Goal: Task Accomplishment & Management: Use online tool/utility

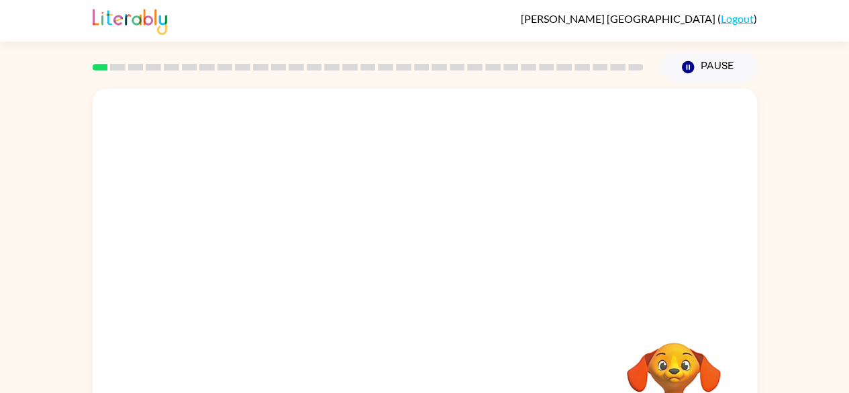
scroll to position [79, 0]
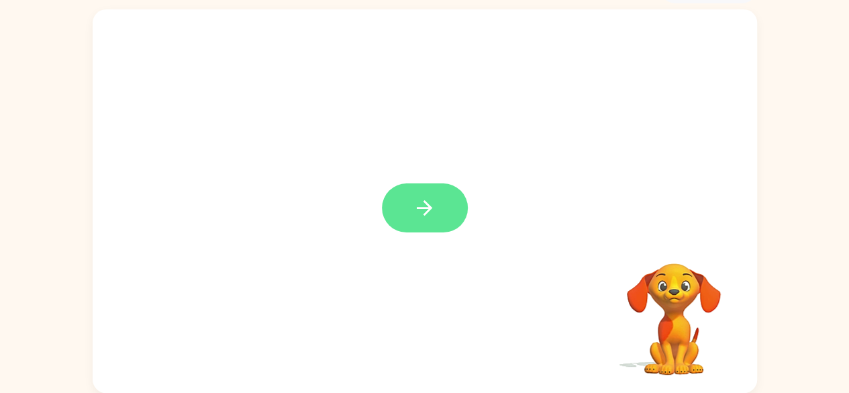
click at [439, 214] on button "button" at bounding box center [425, 207] width 86 height 49
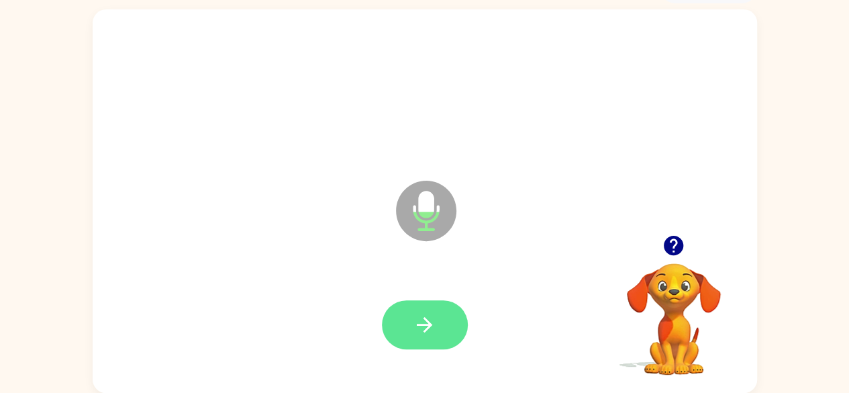
click at [407, 321] on button "button" at bounding box center [425, 324] width 86 height 49
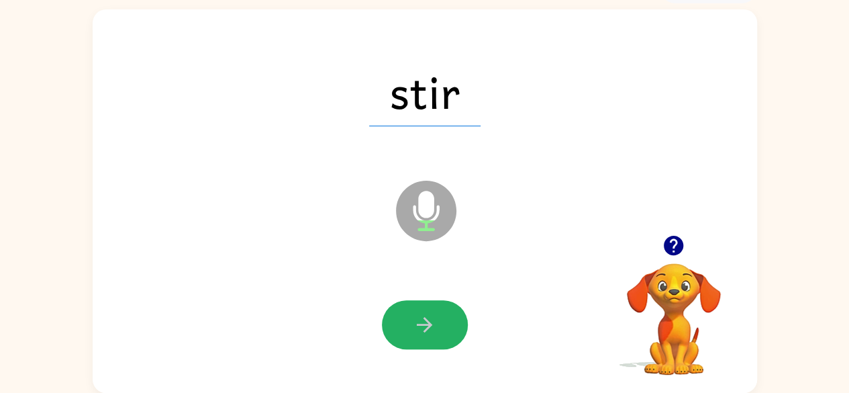
click at [408, 323] on button "button" at bounding box center [425, 324] width 86 height 49
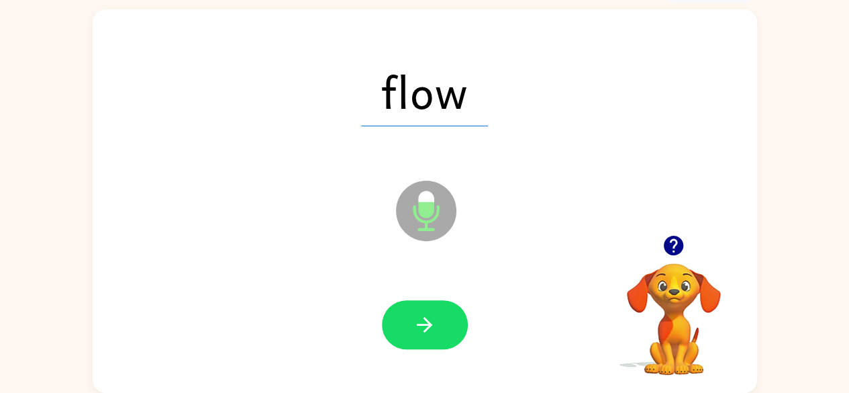
click at [409, 323] on button "button" at bounding box center [425, 324] width 86 height 49
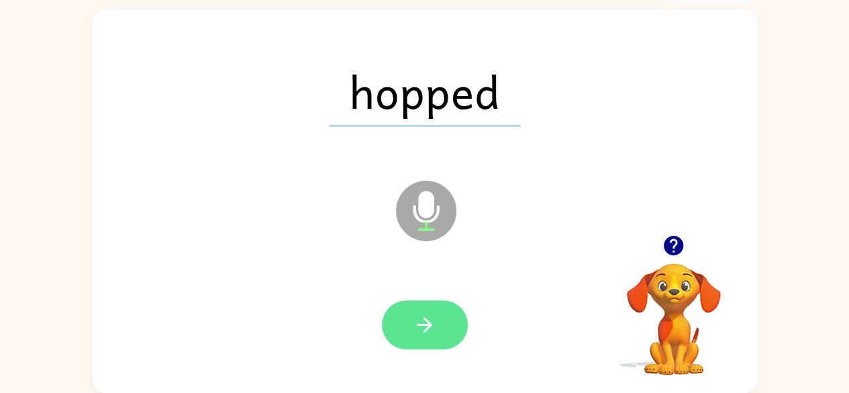
click at [417, 319] on icon "button" at bounding box center [424, 324] width 23 height 23
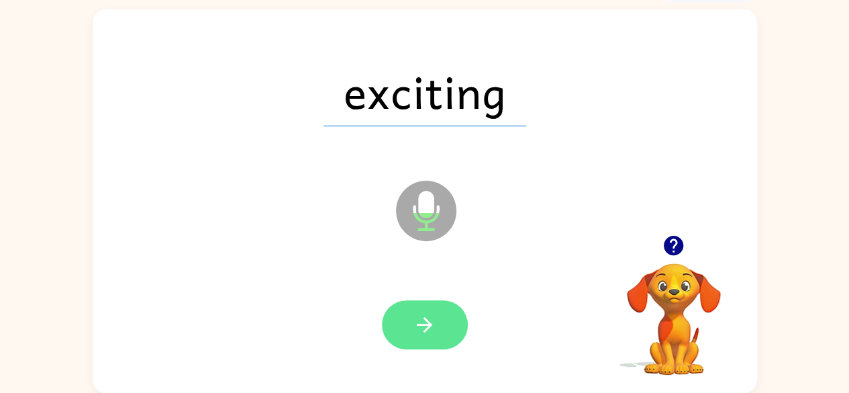
click at [429, 319] on icon "button" at bounding box center [424, 324] width 23 height 23
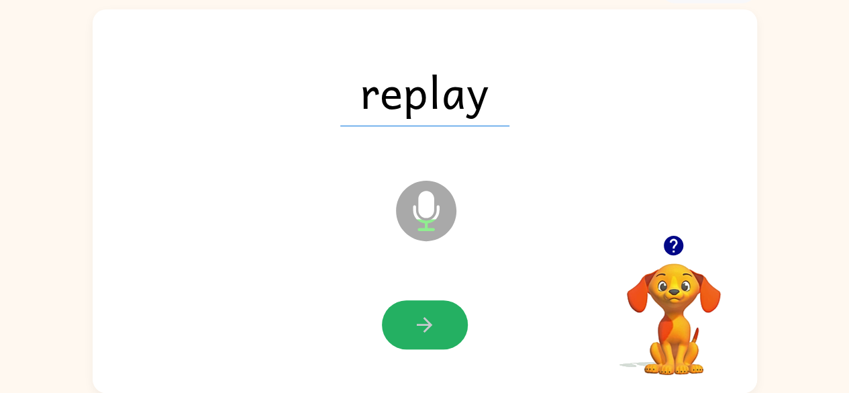
click at [429, 319] on icon "button" at bounding box center [424, 324] width 23 height 23
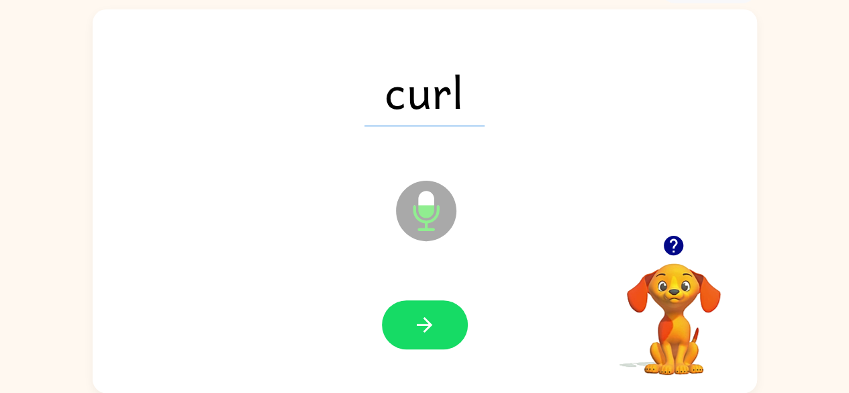
click at [429, 319] on icon "button" at bounding box center [424, 324] width 23 height 23
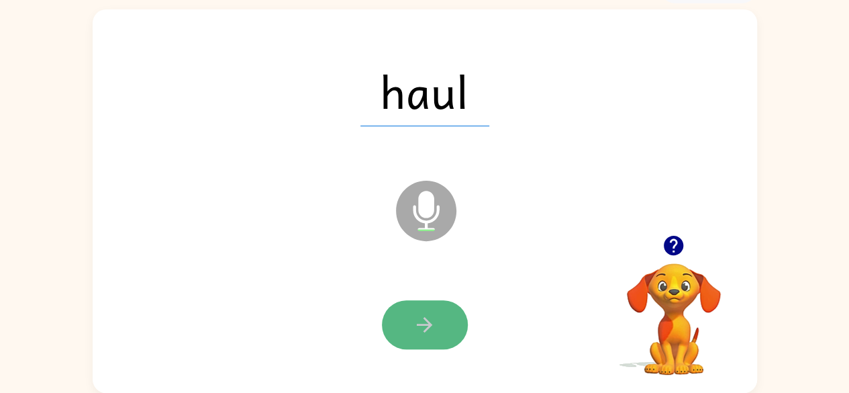
click at [426, 329] on icon "button" at bounding box center [424, 324] width 15 height 15
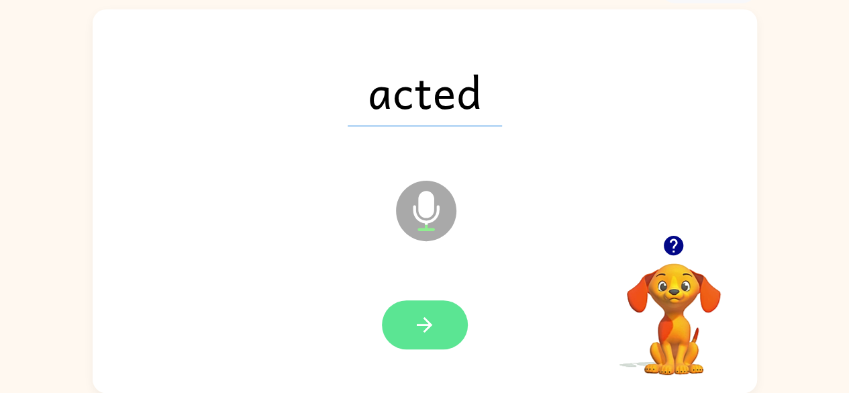
click at [435, 324] on icon "button" at bounding box center [424, 324] width 23 height 23
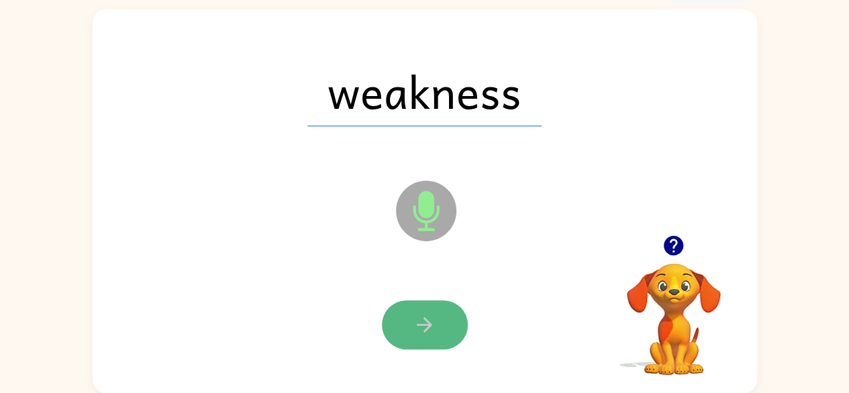
click at [433, 321] on icon "button" at bounding box center [424, 324] width 23 height 23
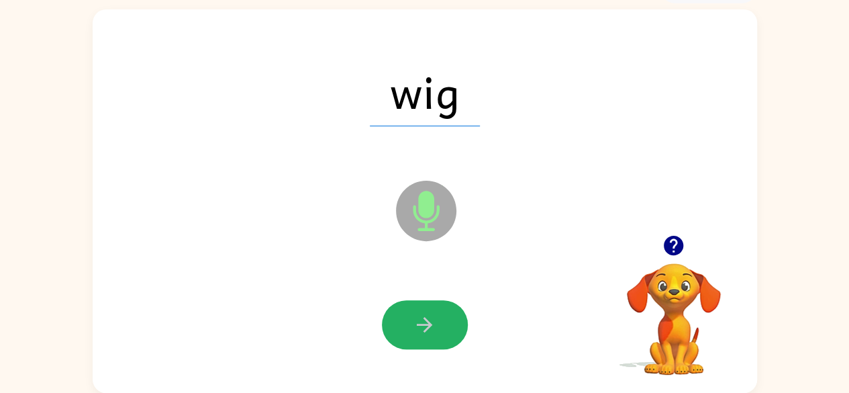
click at [433, 321] on icon "button" at bounding box center [424, 324] width 23 height 23
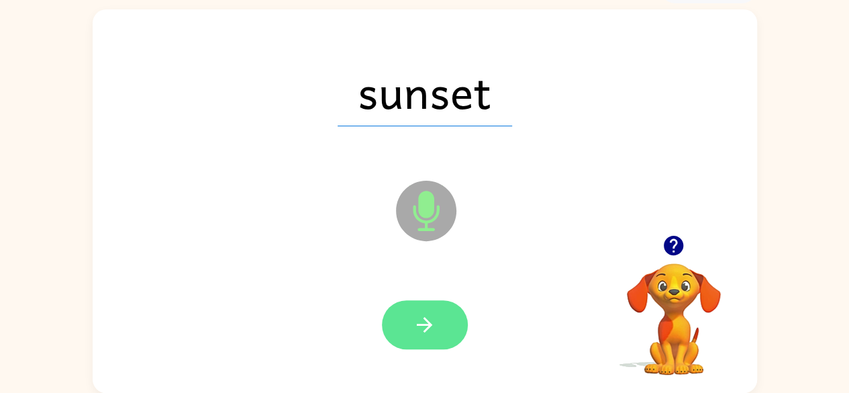
click at [431, 335] on icon "button" at bounding box center [424, 324] width 23 height 23
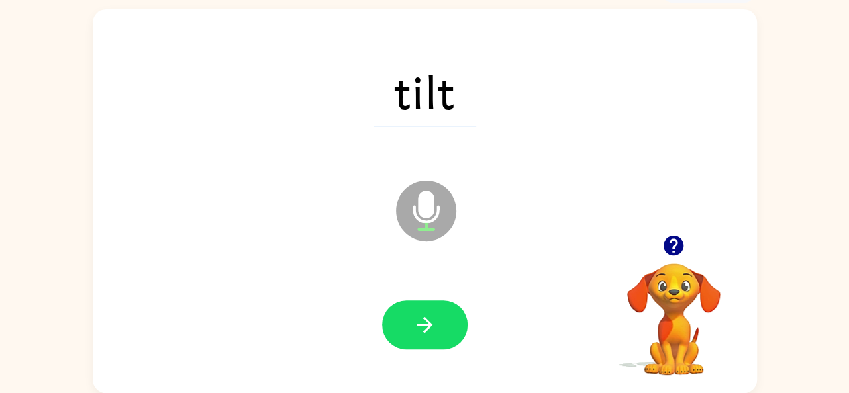
click at [433, 333] on icon "button" at bounding box center [424, 324] width 23 height 23
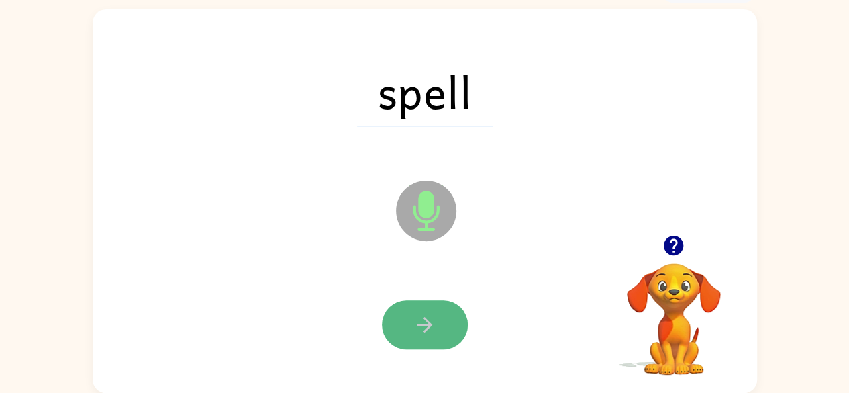
click at [431, 325] on icon "button" at bounding box center [424, 324] width 23 height 23
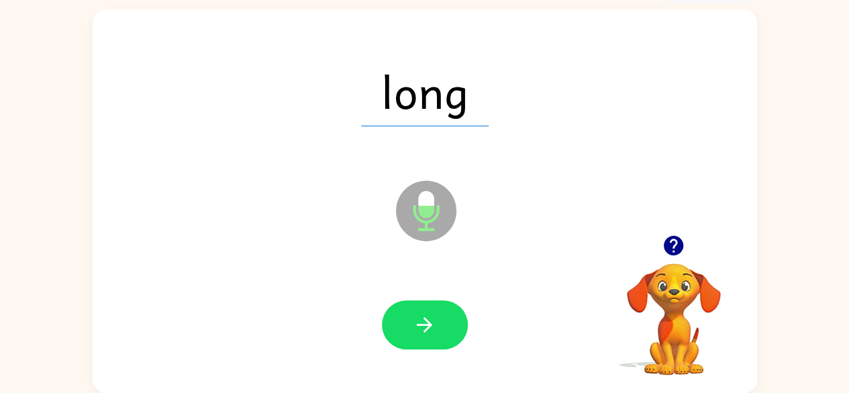
click at [430, 325] on icon "button" at bounding box center [424, 324] width 15 height 15
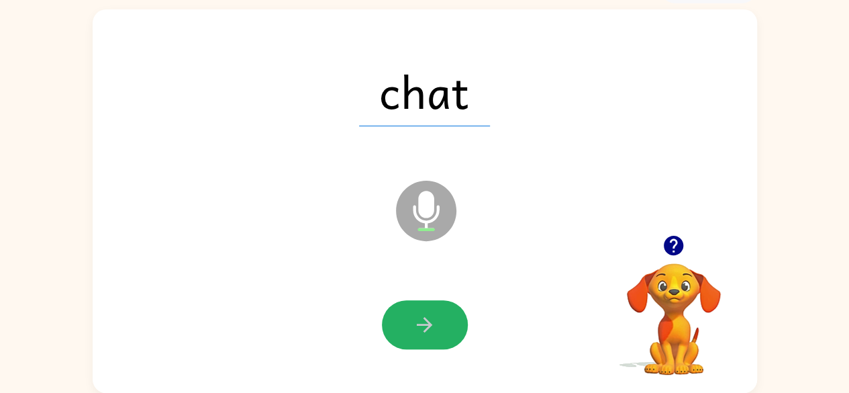
click at [430, 325] on icon "button" at bounding box center [424, 324] width 15 height 15
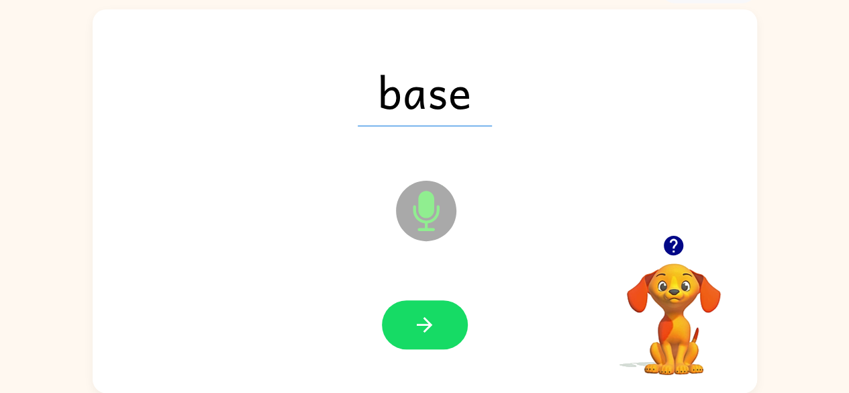
click at [430, 325] on icon "button" at bounding box center [424, 324] width 15 height 15
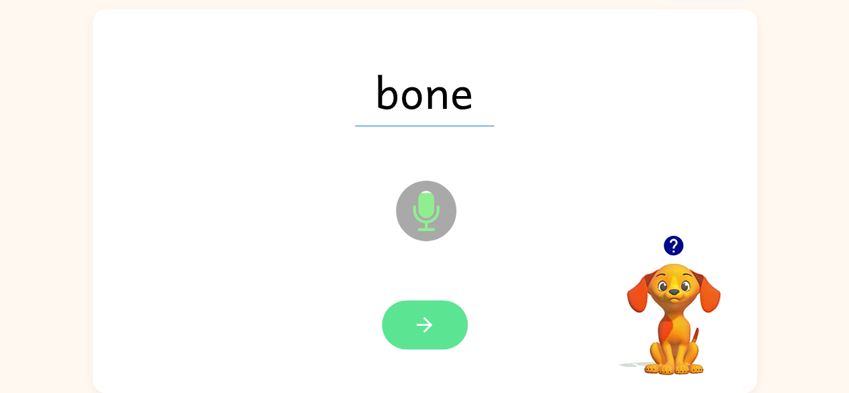
click at [432, 323] on icon "button" at bounding box center [424, 324] width 23 height 23
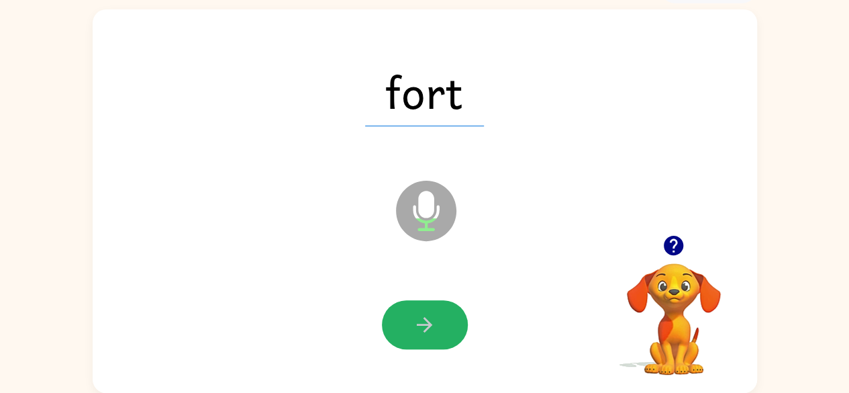
click at [432, 323] on icon "button" at bounding box center [424, 324] width 23 height 23
click at [431, 315] on icon "button" at bounding box center [424, 324] width 23 height 23
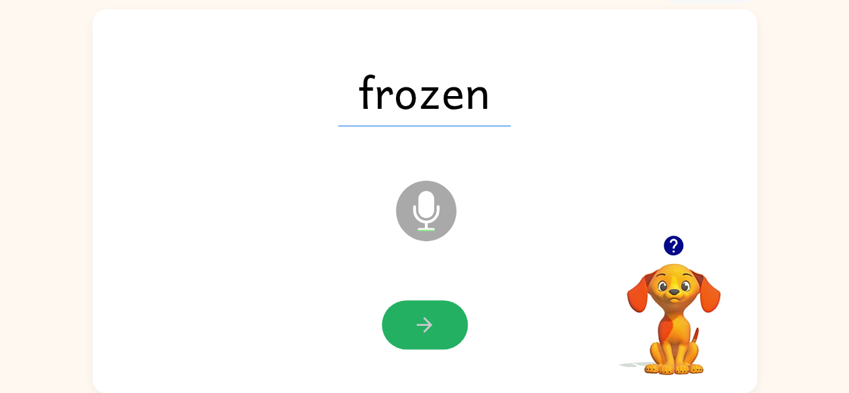
click at [431, 315] on icon "button" at bounding box center [424, 324] width 23 height 23
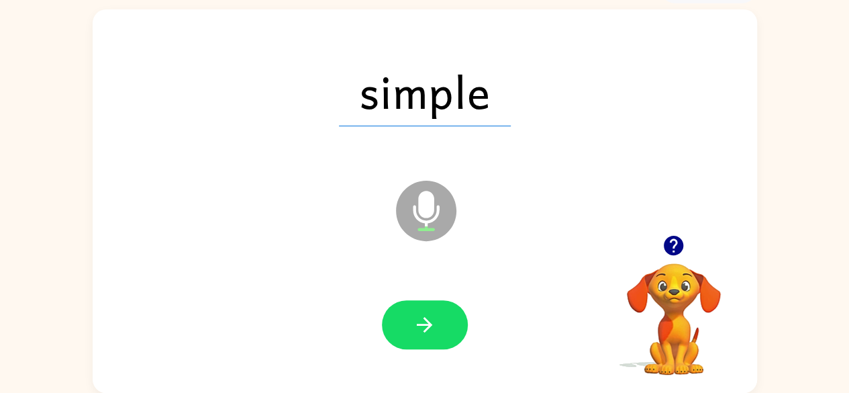
click at [431, 315] on icon "button" at bounding box center [424, 324] width 23 height 23
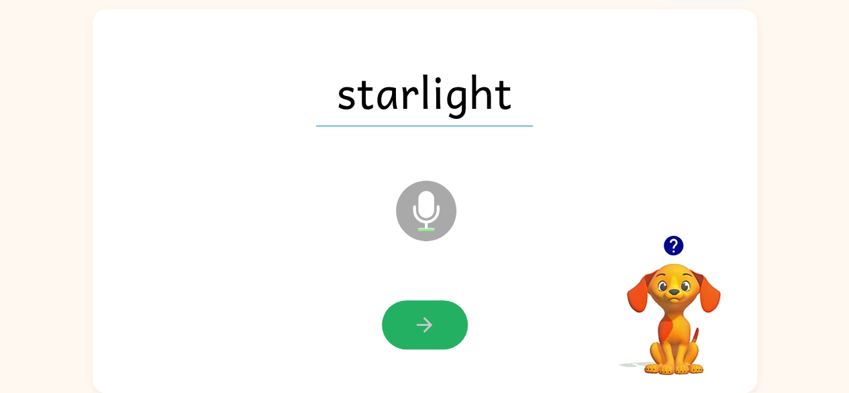
click at [431, 315] on icon "button" at bounding box center [424, 324] width 23 height 23
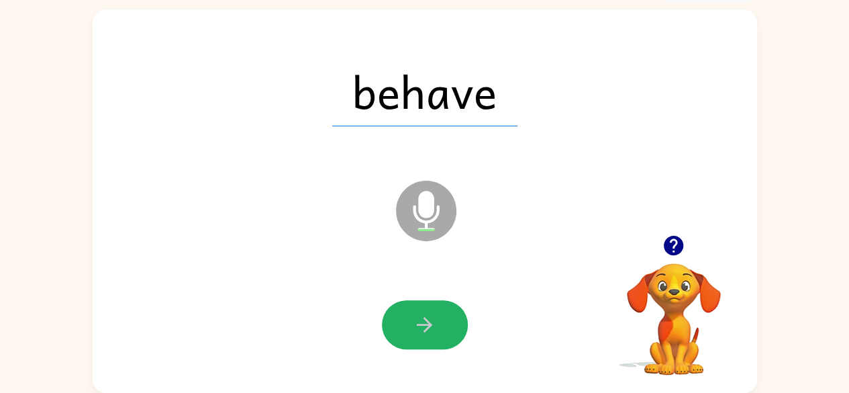
click at [431, 315] on icon "button" at bounding box center [424, 324] width 23 height 23
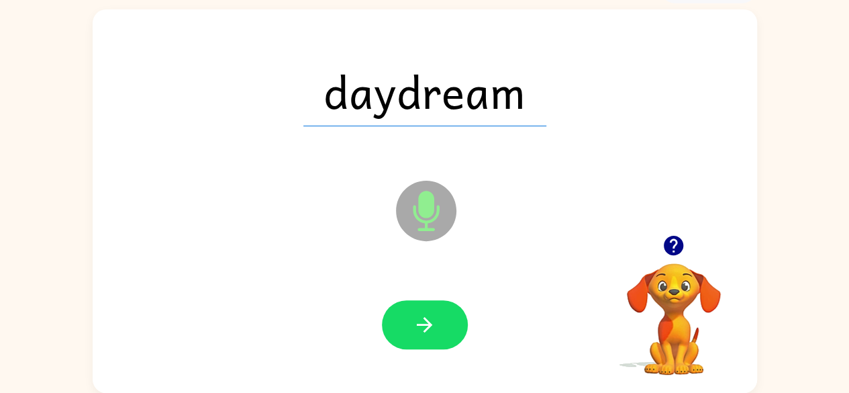
click at [431, 315] on icon "button" at bounding box center [424, 324] width 23 height 23
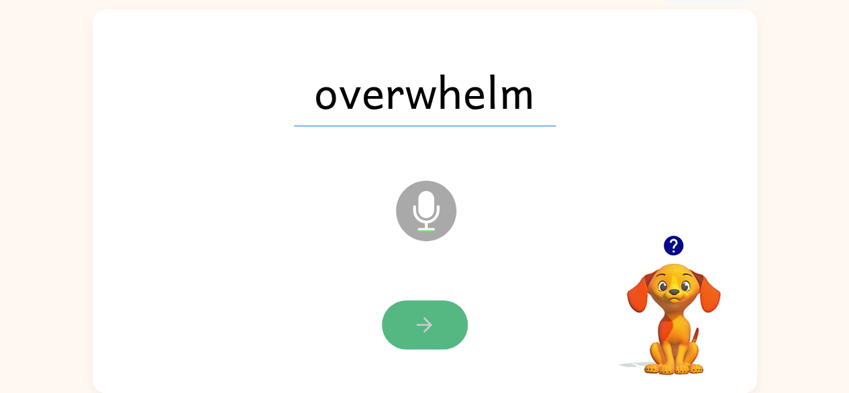
click at [431, 315] on icon "button" at bounding box center [424, 324] width 23 height 23
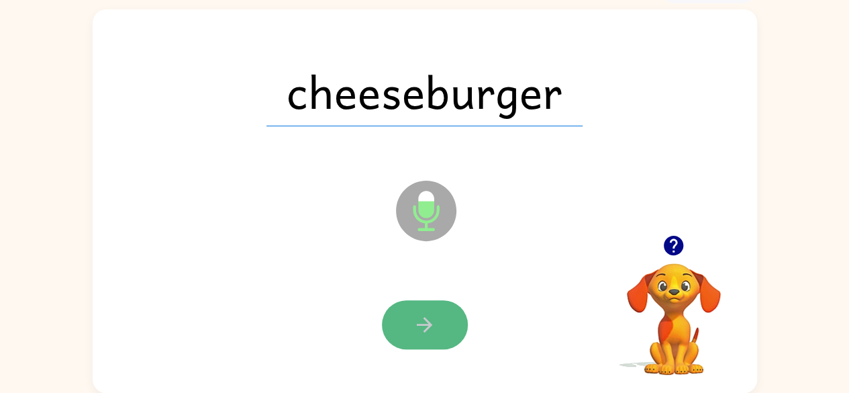
click at [437, 327] on button "button" at bounding box center [425, 324] width 86 height 49
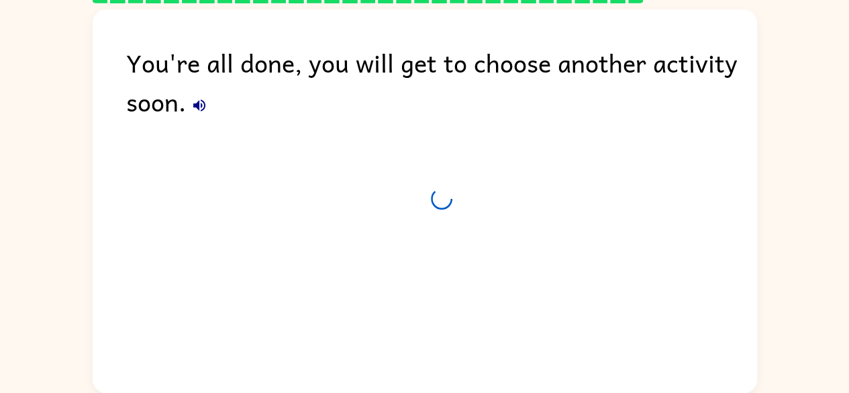
scroll to position [55, 0]
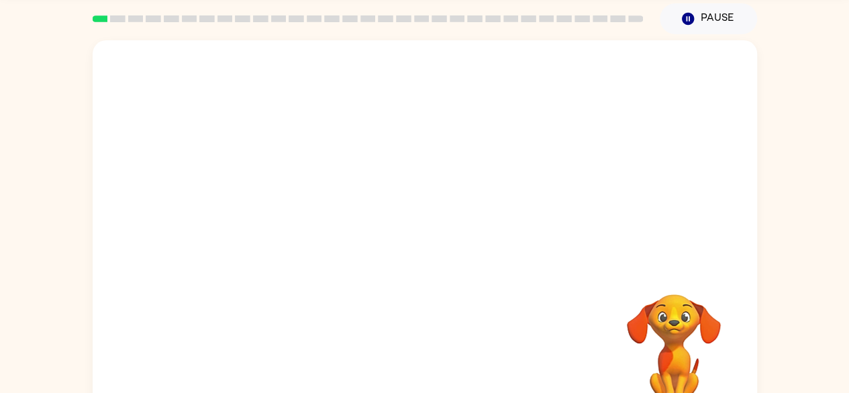
scroll to position [79, 0]
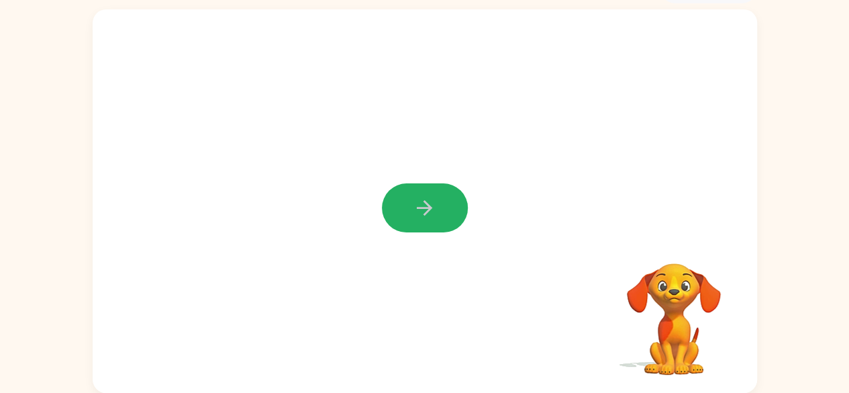
click at [413, 203] on icon "button" at bounding box center [424, 207] width 23 height 23
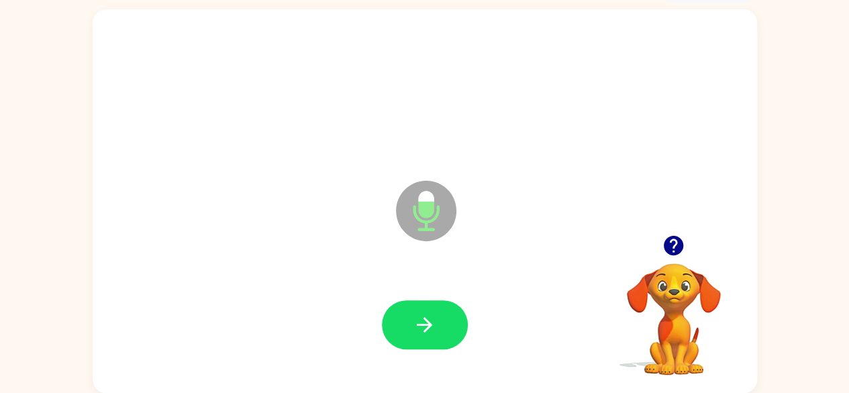
click at [413, 203] on icon at bounding box center [426, 210] width 60 height 60
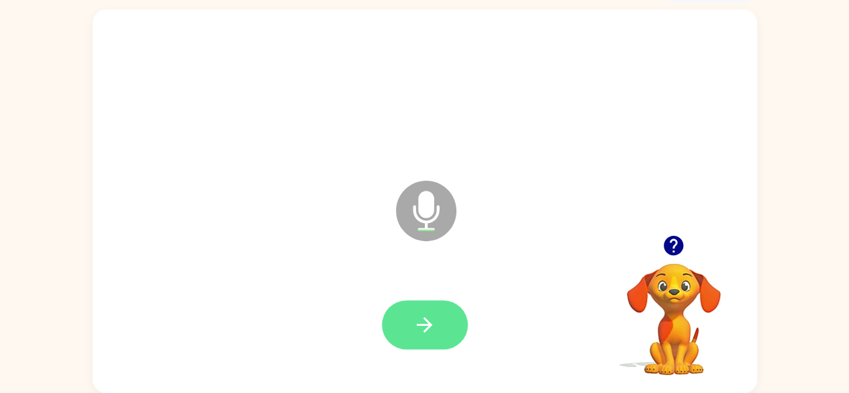
click at [434, 305] on button "button" at bounding box center [425, 324] width 86 height 49
click at [439, 321] on button "button" at bounding box center [425, 324] width 86 height 49
click at [419, 320] on icon "button" at bounding box center [424, 324] width 23 height 23
click at [431, 328] on icon "button" at bounding box center [424, 324] width 23 height 23
click at [430, 324] on icon "button" at bounding box center [424, 324] width 15 height 15
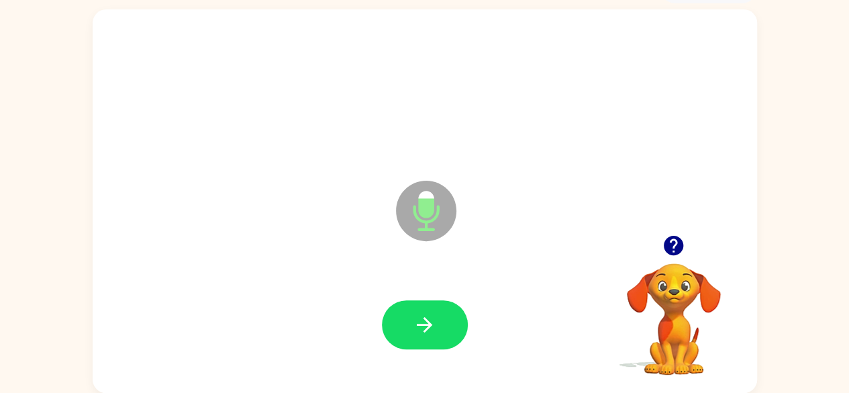
click at [429, 323] on icon "button" at bounding box center [424, 324] width 15 height 15
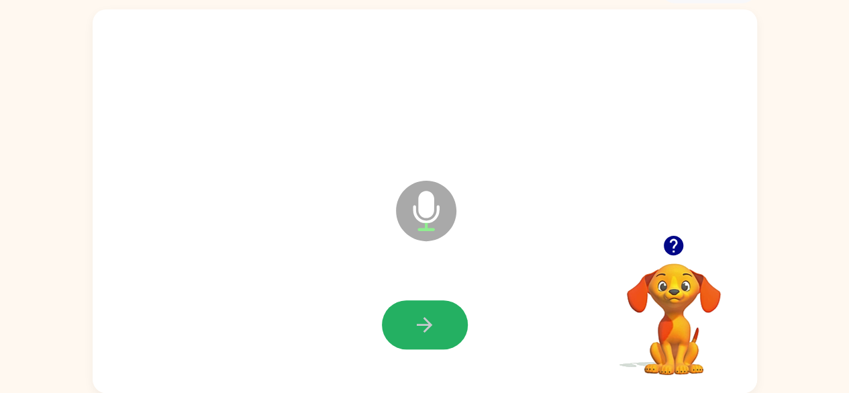
click at [429, 321] on icon "button" at bounding box center [424, 324] width 23 height 23
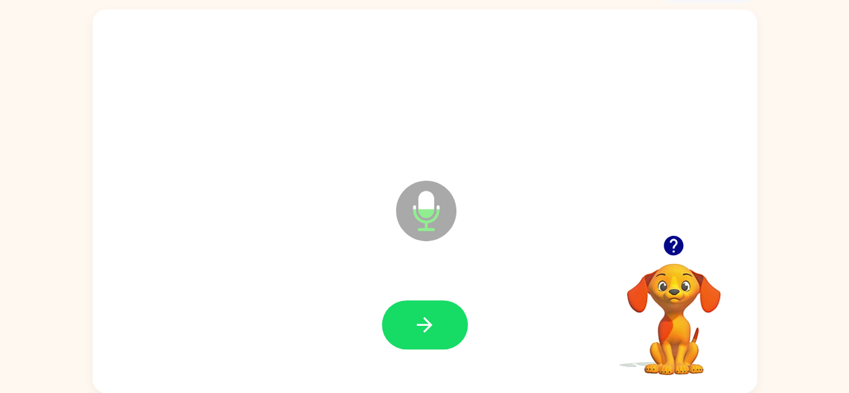
click at [429, 321] on icon "button" at bounding box center [424, 324] width 23 height 23
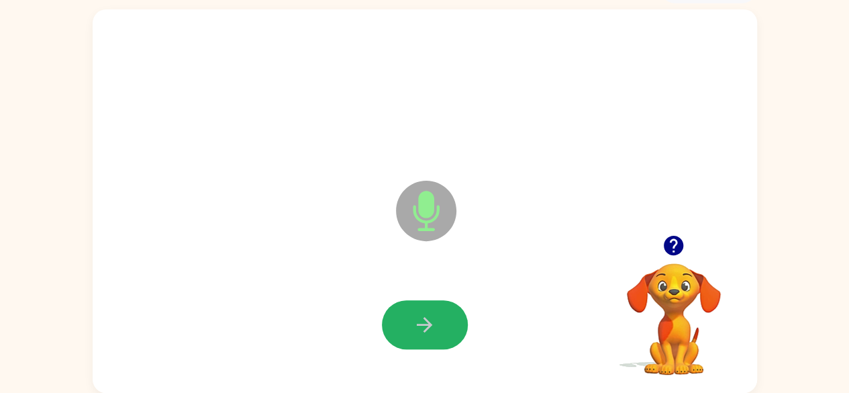
click at [429, 321] on icon "button" at bounding box center [424, 324] width 23 height 23
click at [426, 332] on icon "button" at bounding box center [424, 324] width 23 height 23
click at [427, 329] on icon "button" at bounding box center [424, 324] width 23 height 23
click at [431, 320] on icon "button" at bounding box center [424, 324] width 23 height 23
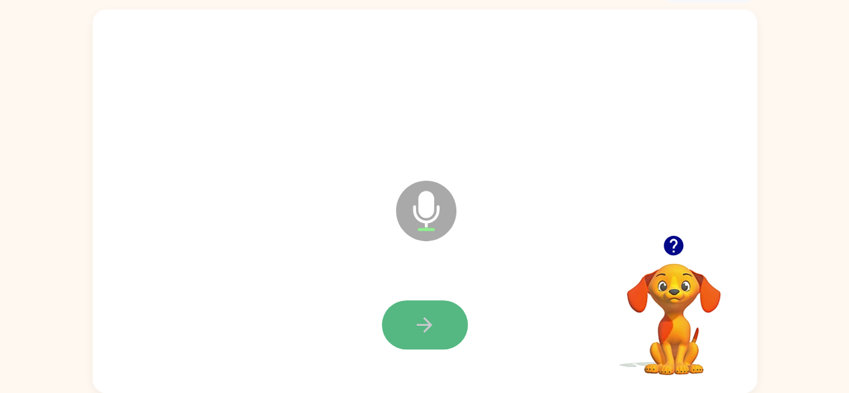
click at [437, 322] on button "button" at bounding box center [425, 324] width 86 height 49
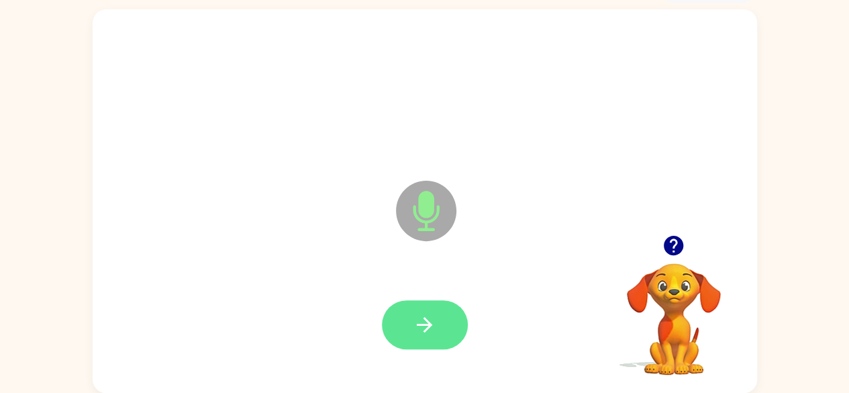
click at [425, 319] on icon "button" at bounding box center [424, 324] width 15 height 15
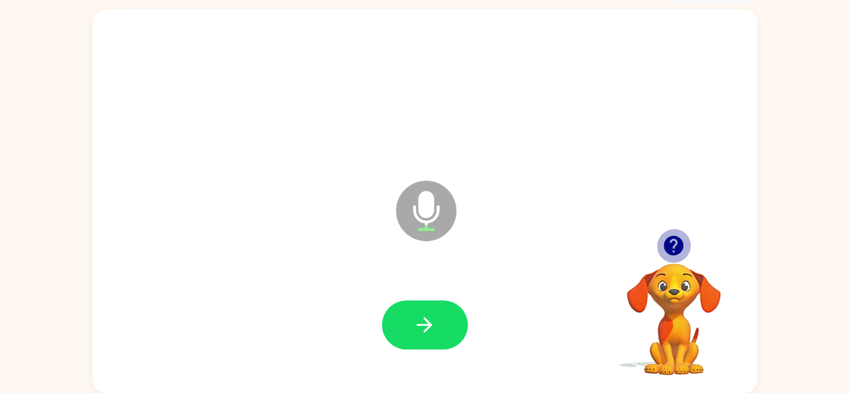
click at [672, 240] on icon "button" at bounding box center [673, 244] width 23 height 23
click at [673, 244] on icon "button" at bounding box center [673, 245] width 19 height 19
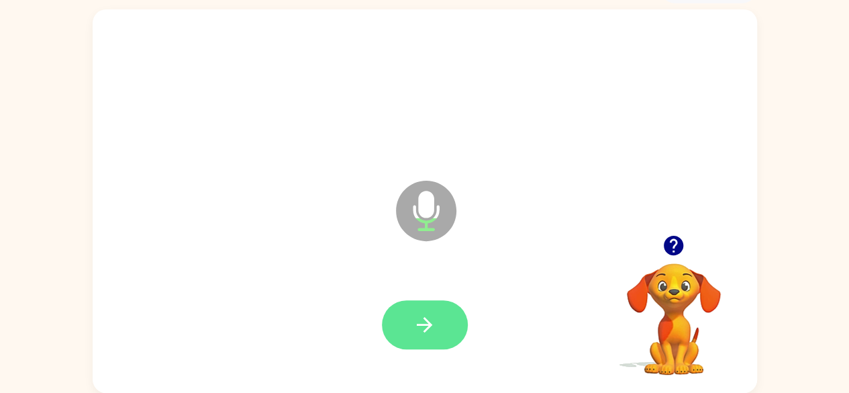
click at [448, 323] on button "button" at bounding box center [425, 324] width 86 height 49
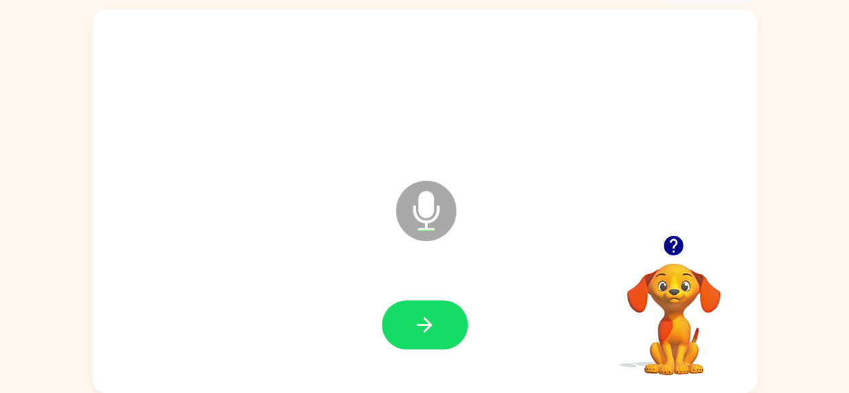
click at [448, 323] on button "button" at bounding box center [425, 324] width 86 height 49
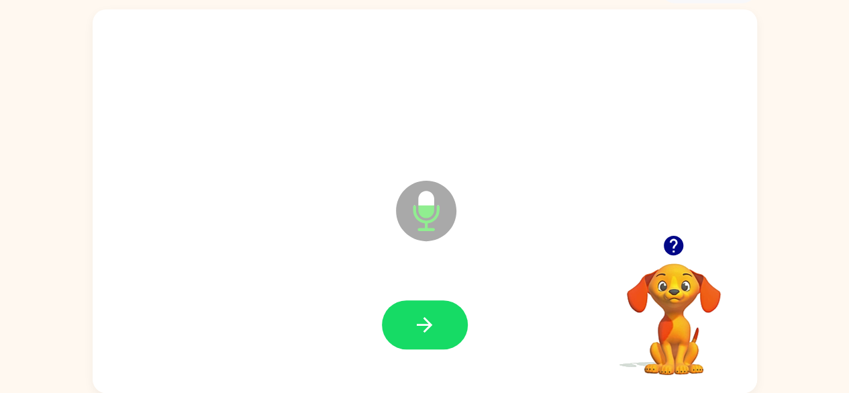
click at [448, 323] on button "button" at bounding box center [425, 324] width 86 height 49
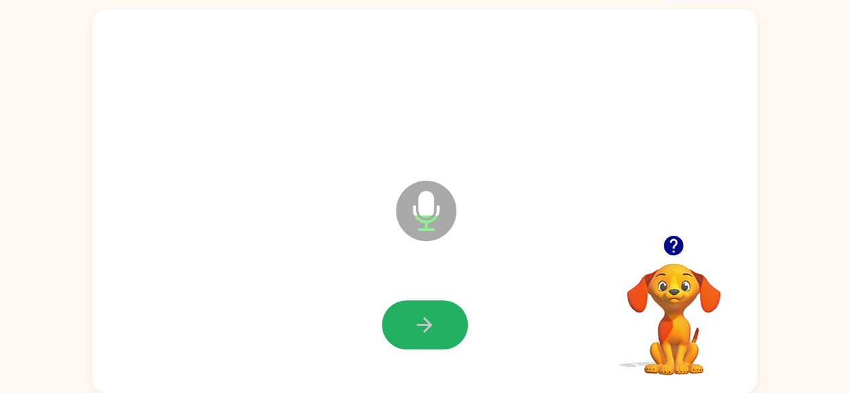
click at [448, 323] on button "button" at bounding box center [425, 324] width 86 height 49
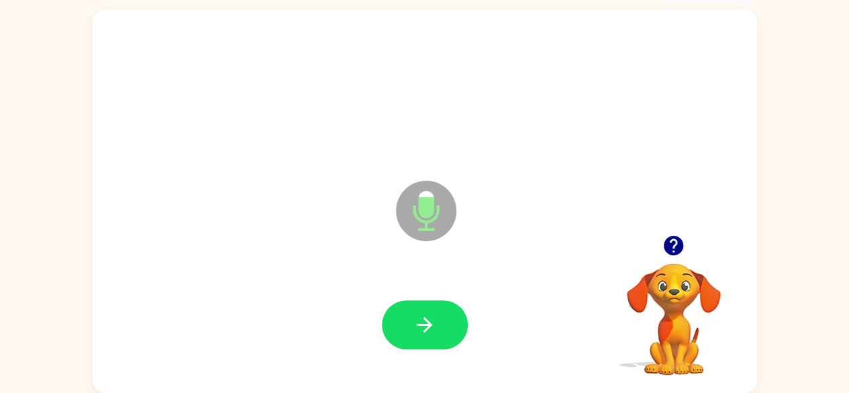
click at [448, 323] on button "button" at bounding box center [425, 324] width 86 height 49
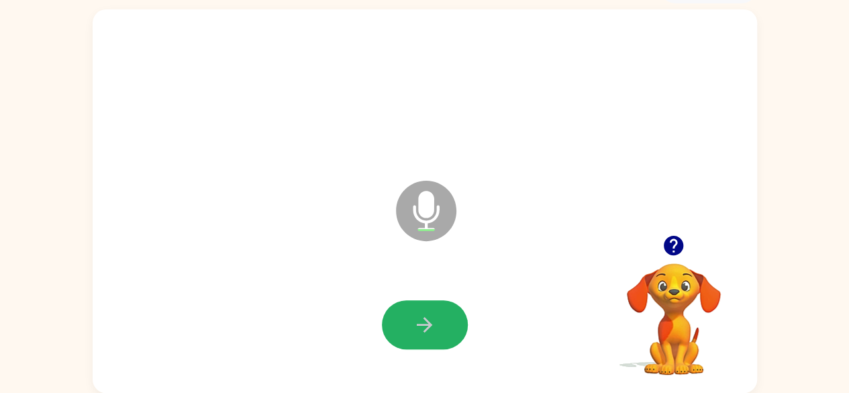
click at [448, 323] on button "button" at bounding box center [425, 324] width 86 height 49
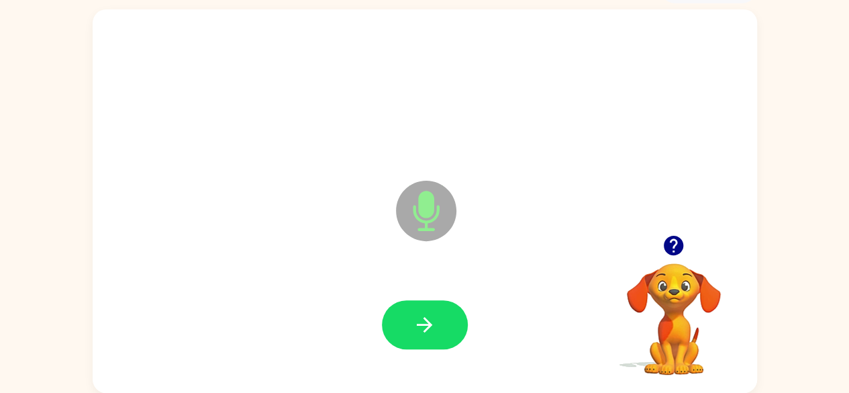
click at [448, 323] on button "button" at bounding box center [425, 324] width 86 height 49
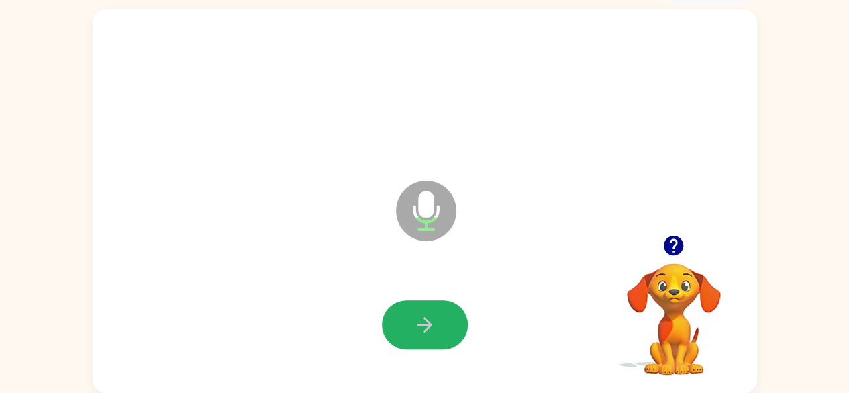
click at [448, 323] on button "button" at bounding box center [425, 324] width 86 height 49
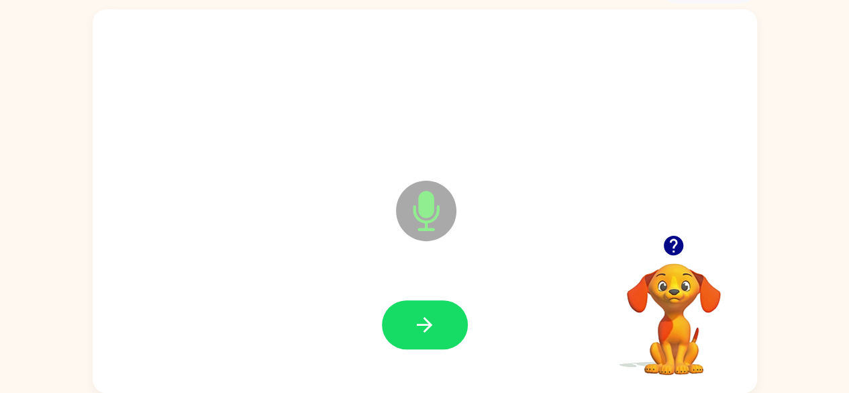
click at [448, 323] on button "button" at bounding box center [425, 324] width 86 height 49
click at [424, 320] on icon "button" at bounding box center [424, 324] width 23 height 23
click at [425, 319] on icon "button" at bounding box center [424, 324] width 15 height 15
click at [429, 315] on icon "button" at bounding box center [424, 324] width 23 height 23
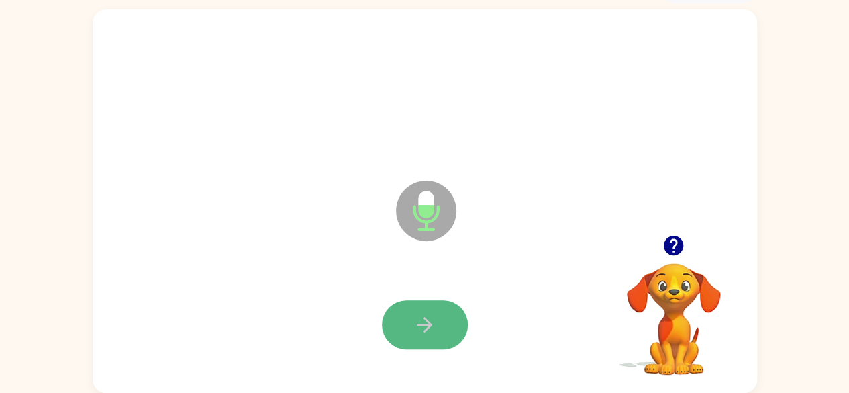
click at [429, 315] on icon "button" at bounding box center [424, 324] width 23 height 23
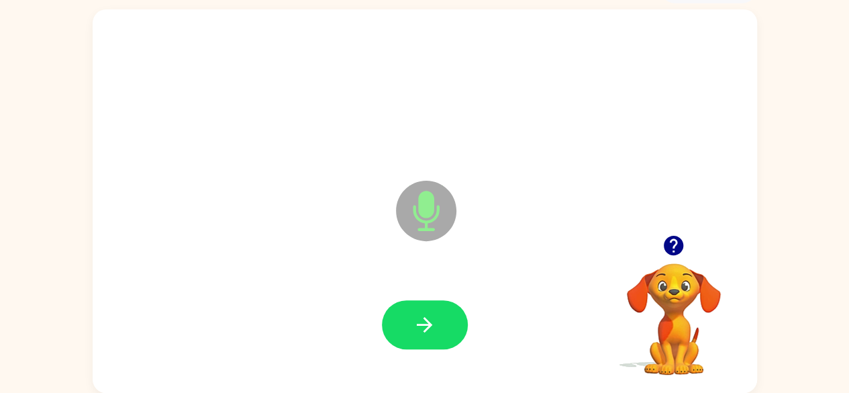
click at [432, 317] on icon "button" at bounding box center [424, 324] width 23 height 23
click at [433, 317] on icon "button" at bounding box center [424, 324] width 23 height 23
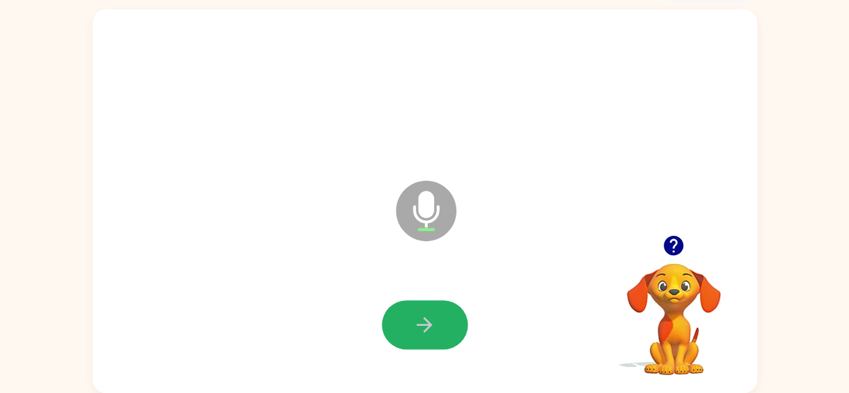
click at [433, 317] on icon "button" at bounding box center [424, 324] width 23 height 23
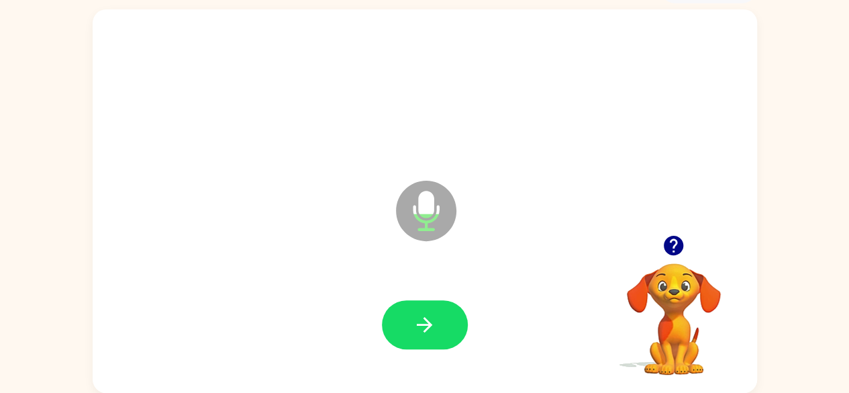
click at [430, 321] on icon "button" at bounding box center [424, 324] width 23 height 23
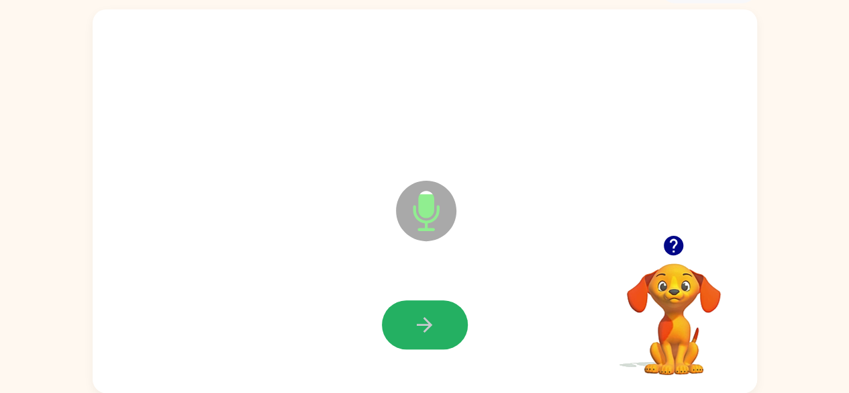
click at [430, 321] on icon "button" at bounding box center [424, 324] width 23 height 23
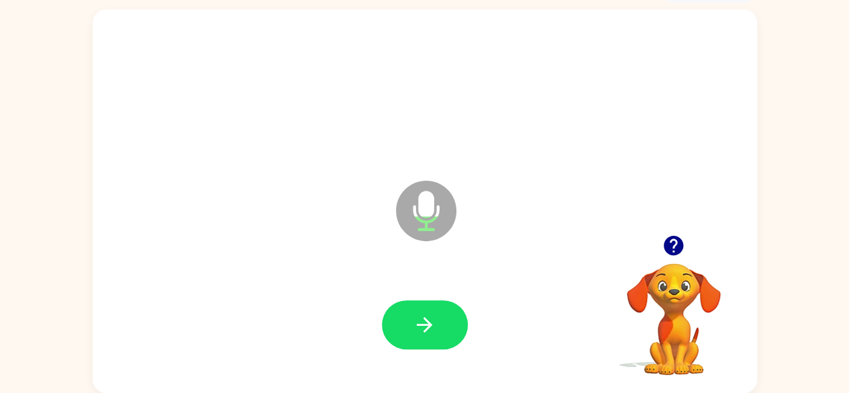
click at [430, 321] on icon "button" at bounding box center [424, 324] width 23 height 23
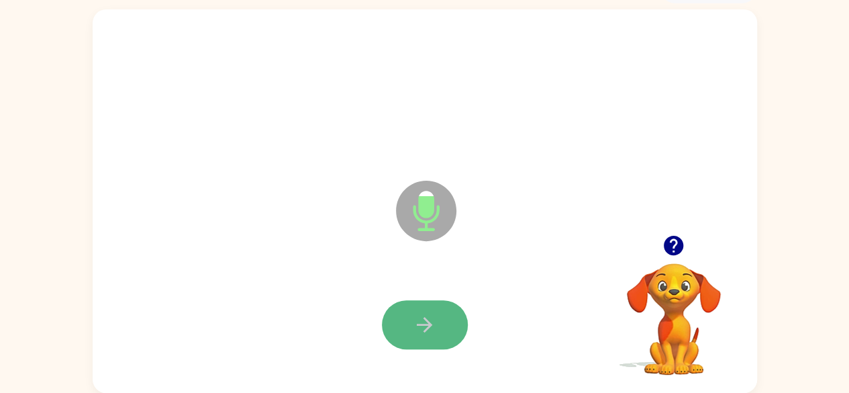
click at [434, 321] on icon "button" at bounding box center [424, 324] width 23 height 23
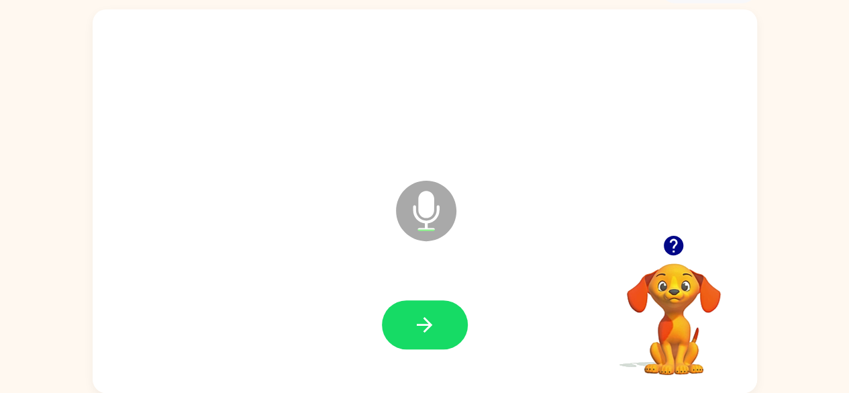
click at [434, 321] on icon "button" at bounding box center [424, 324] width 23 height 23
click at [441, 314] on button "button" at bounding box center [425, 324] width 86 height 49
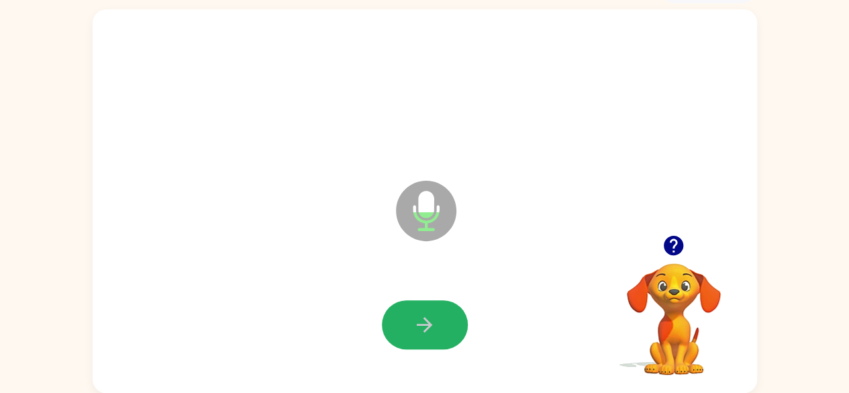
click at [441, 314] on button "button" at bounding box center [425, 324] width 86 height 49
click at [437, 314] on button "button" at bounding box center [425, 324] width 86 height 49
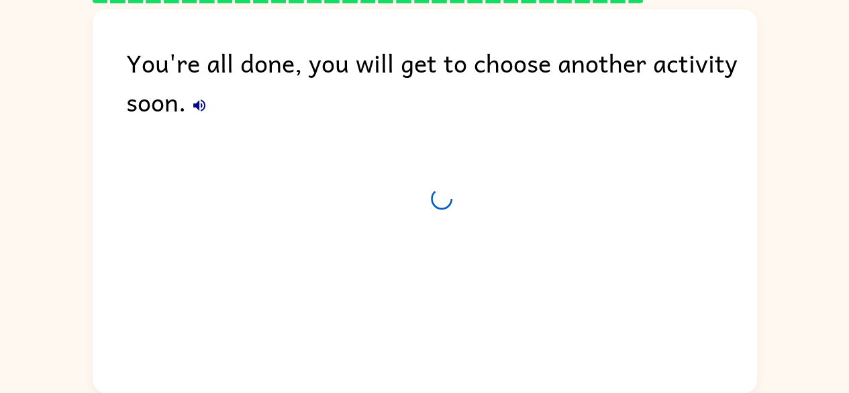
scroll to position [55, 0]
